Goal: Task Accomplishment & Management: Manage account settings

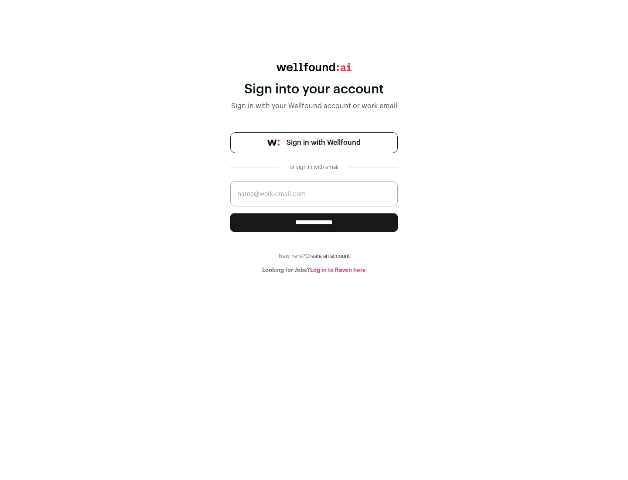
click at [323, 143] on span "Sign in with Wellfound" at bounding box center [324, 142] width 74 height 10
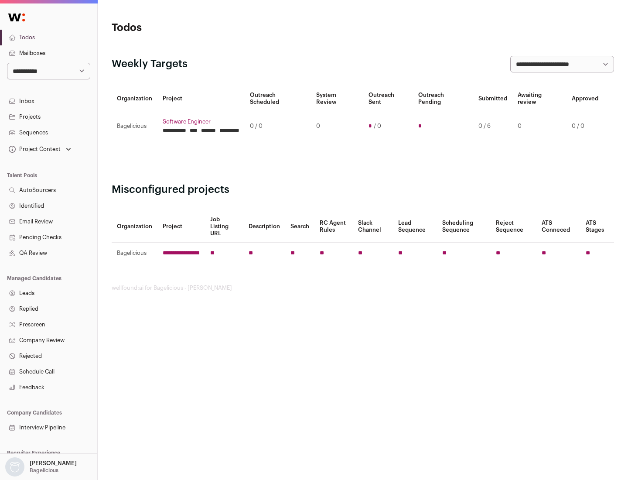
click at [48, 116] on link "Projects" at bounding box center [48, 117] width 97 height 16
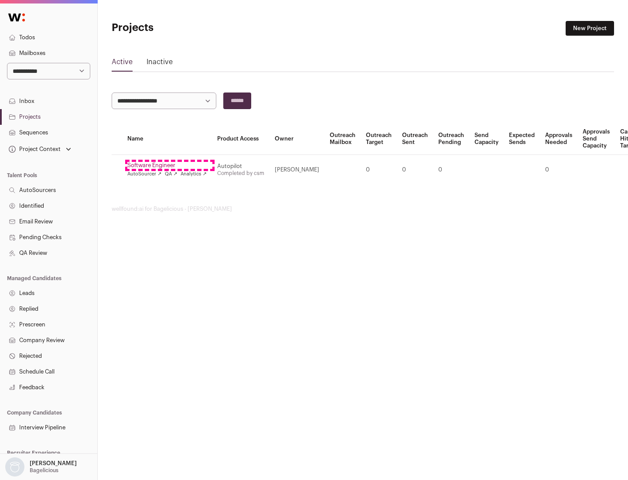
click at [170, 165] on link "Software Engineer" at bounding box center [166, 165] width 79 height 7
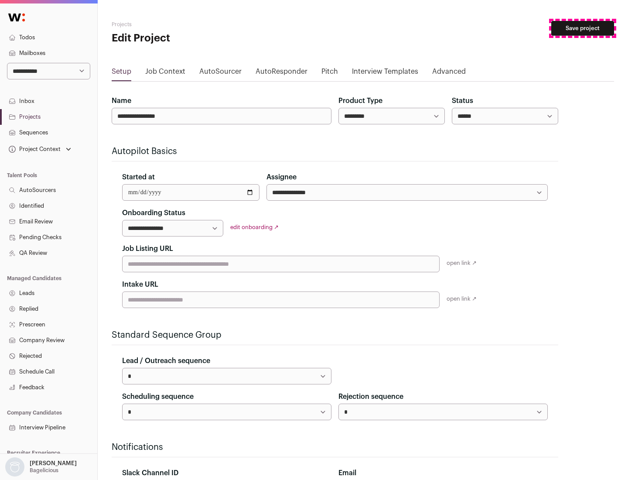
click at [583, 28] on button "Save project" at bounding box center [582, 28] width 63 height 15
